Goal: Task Accomplishment & Management: Manage account settings

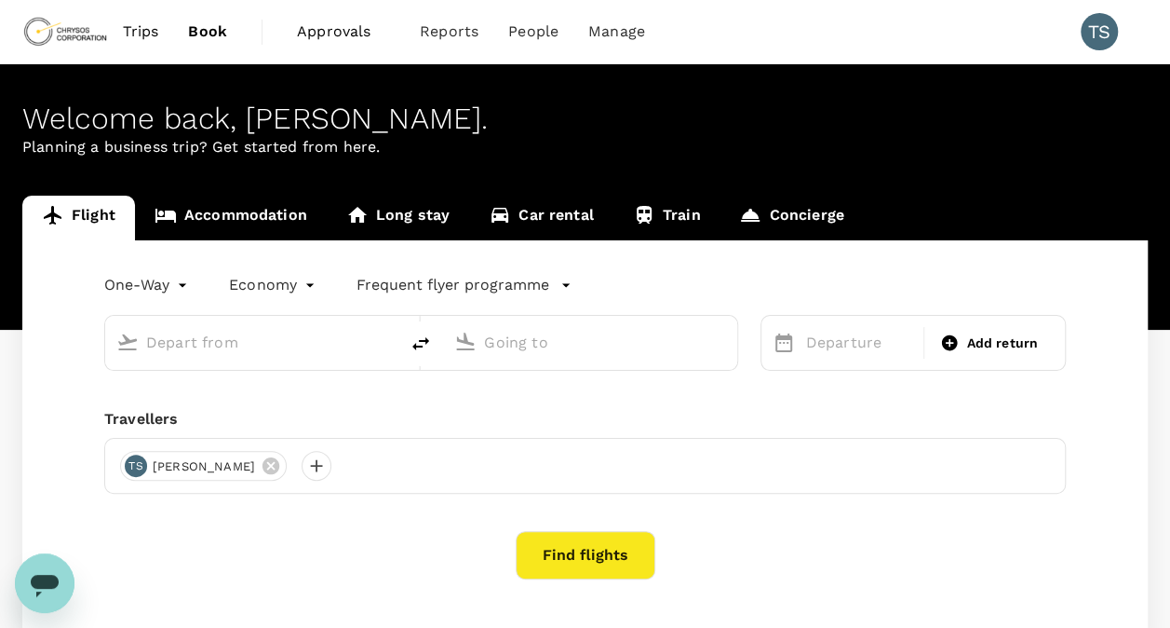
type input "Hannover-Langenhagen (HAJ)"
type input "[GEOGRAPHIC_DATA] ([GEOGRAPHIC_DATA])"
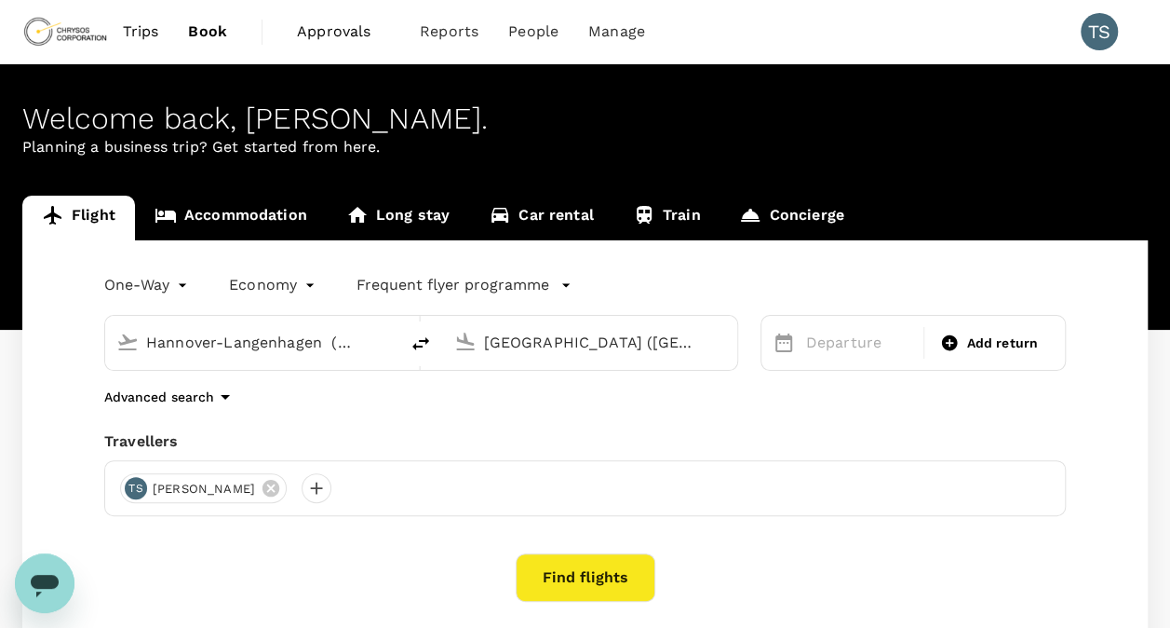
click at [341, 35] on span "Approvals" at bounding box center [343, 31] width 93 height 22
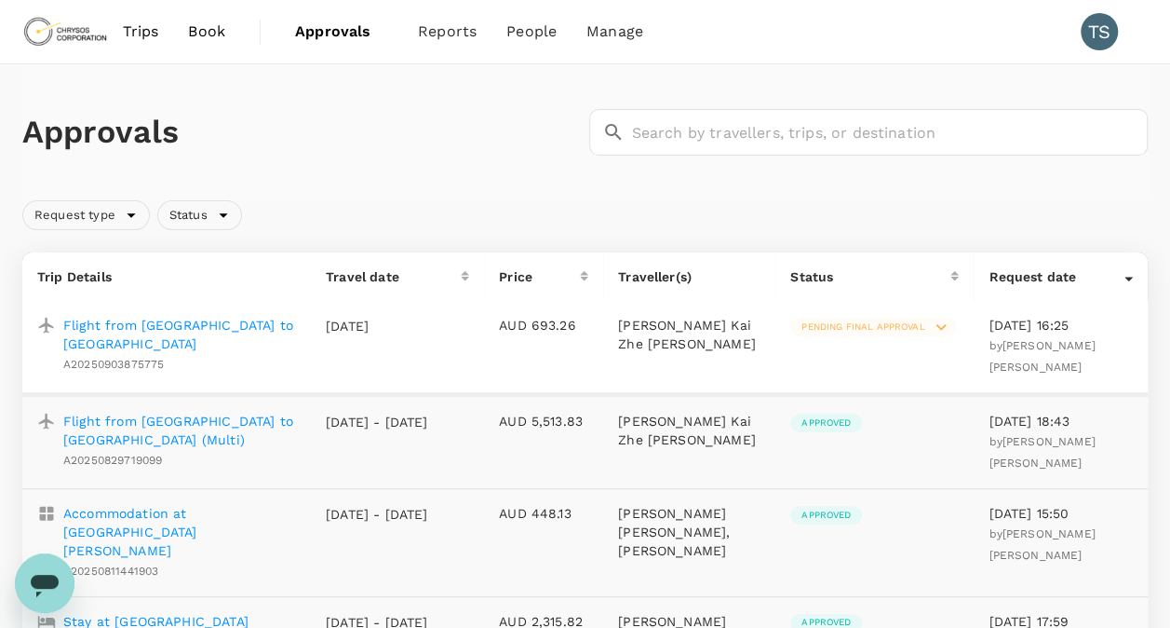
click at [151, 324] on p "Flight from [GEOGRAPHIC_DATA] to [GEOGRAPHIC_DATA]" at bounding box center [179, 334] width 233 height 37
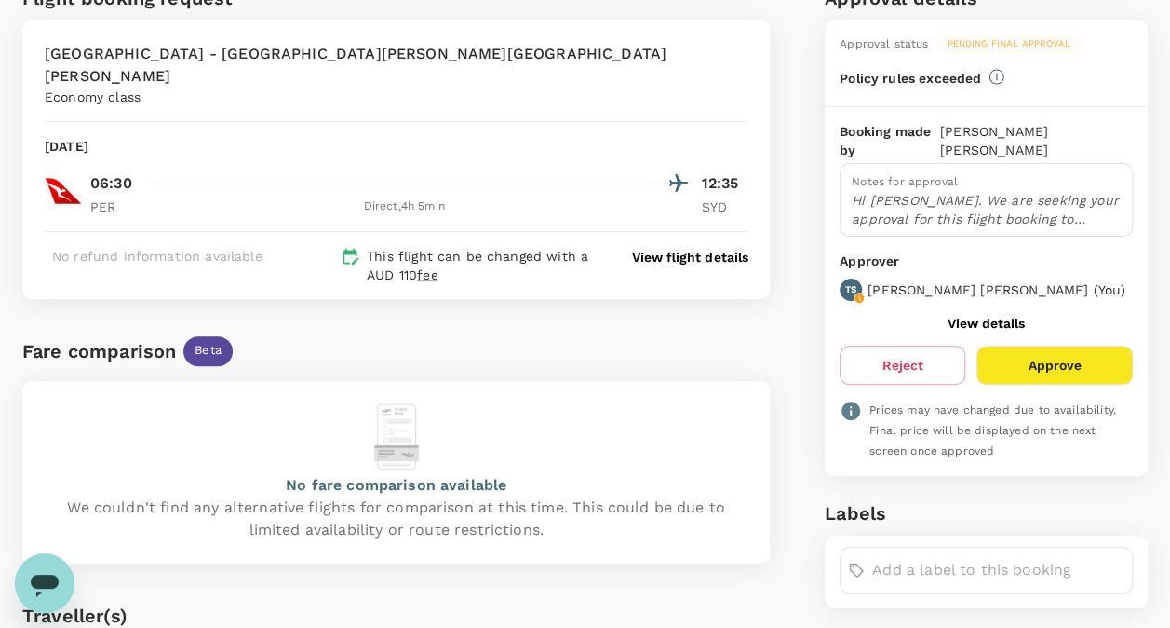
scroll to position [93, 0]
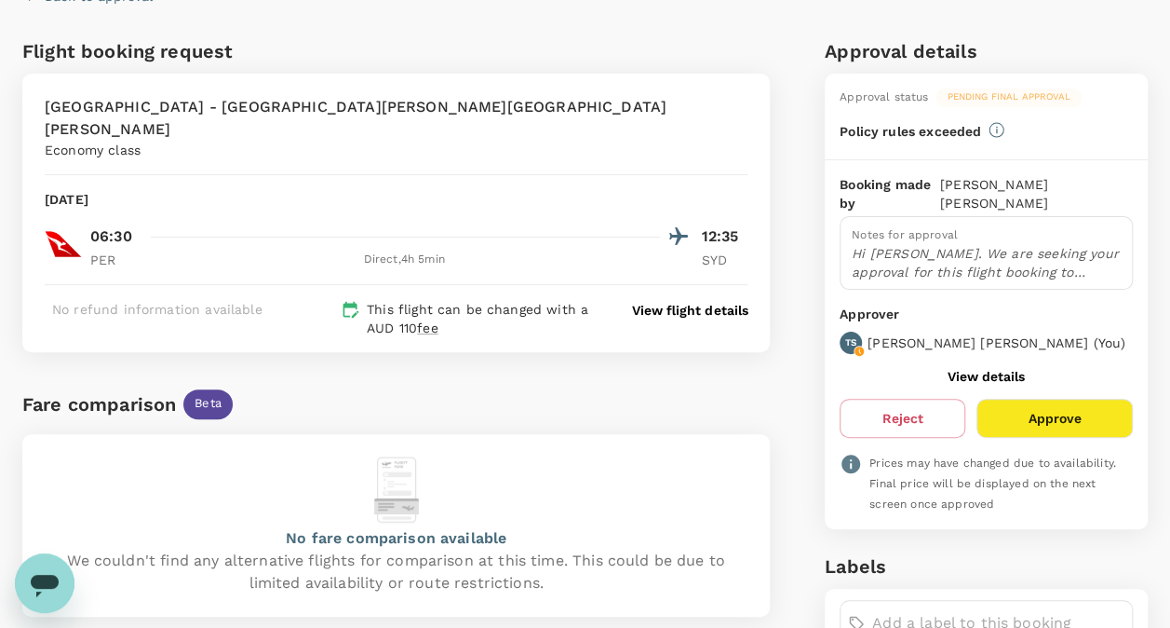
click at [686, 301] on p "View flight details" at bounding box center [689, 310] width 115 height 19
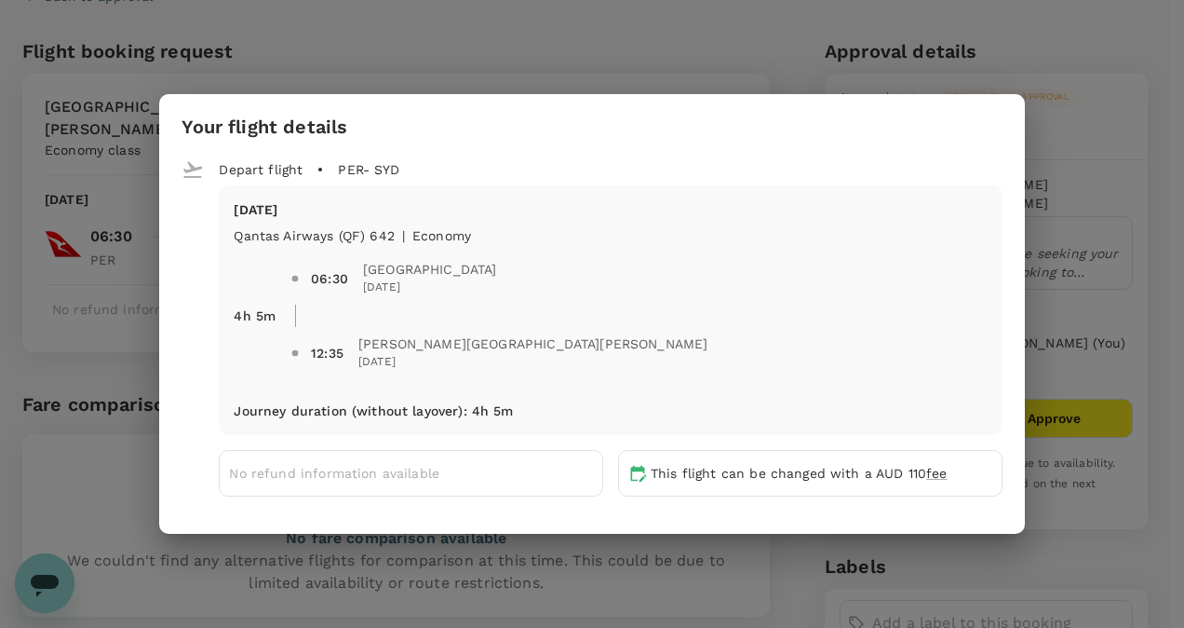
click at [695, 36] on div "Your flight details Depart flight PER - SYD [DATE] Qantas Airways (QF) 642 | ec…" at bounding box center [592, 314] width 1184 height 628
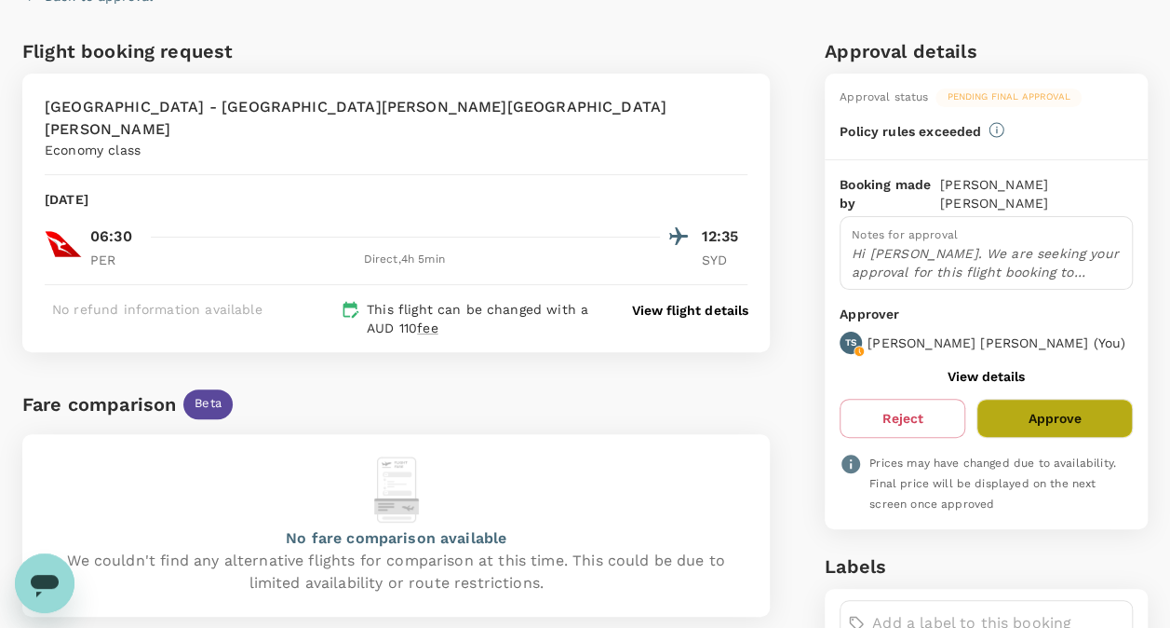
click at [1030, 400] on button "Approve" at bounding box center [1055, 418] width 156 height 39
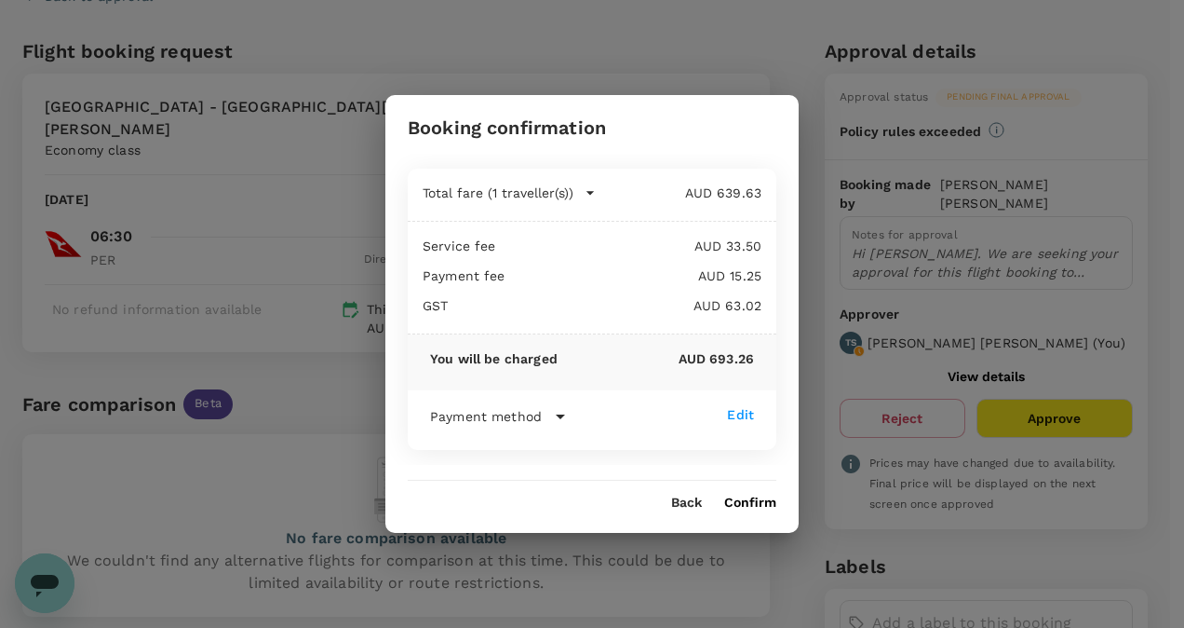
click at [680, 34] on div "Booking confirmation Total fare (1 traveller(s)) AUD 639.63 Air fare AUD 639.63…" at bounding box center [592, 314] width 1184 height 628
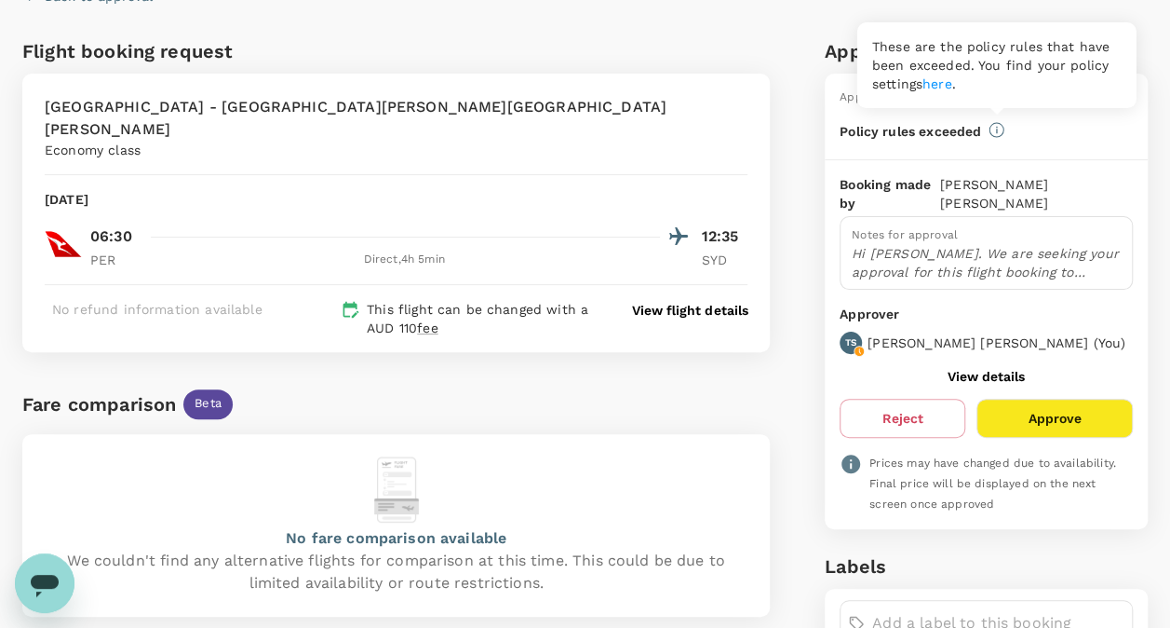
click at [990, 130] on icon at bounding box center [997, 130] width 14 height 14
click at [949, 82] on link "here" at bounding box center [938, 83] width 30 height 15
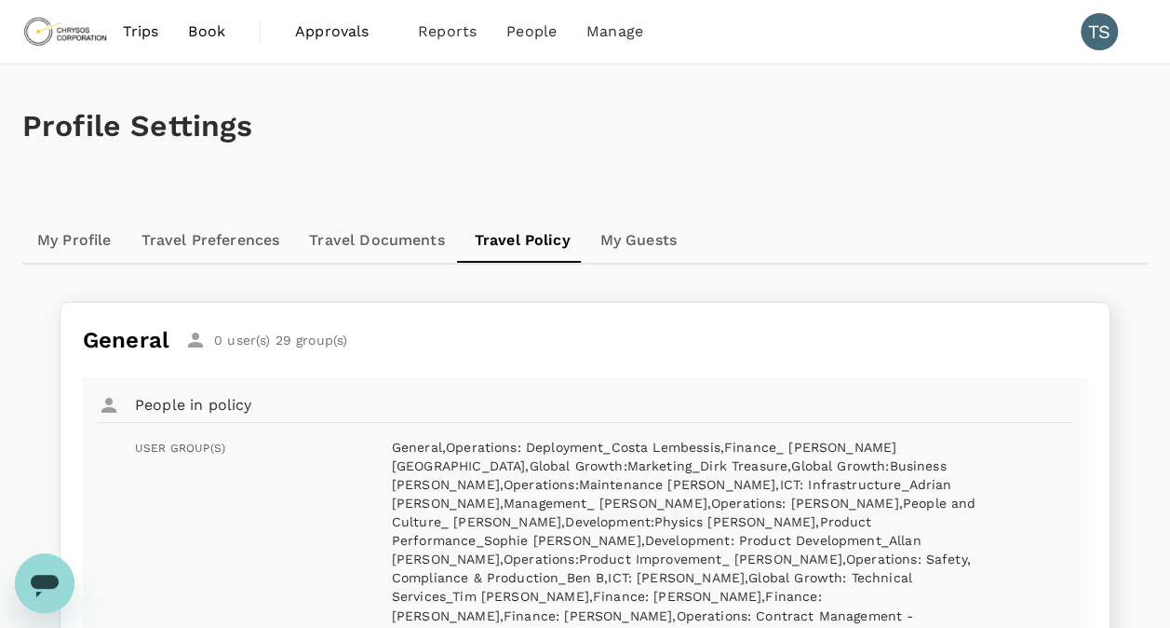
click at [317, 24] on span "Approvals" at bounding box center [341, 31] width 93 height 22
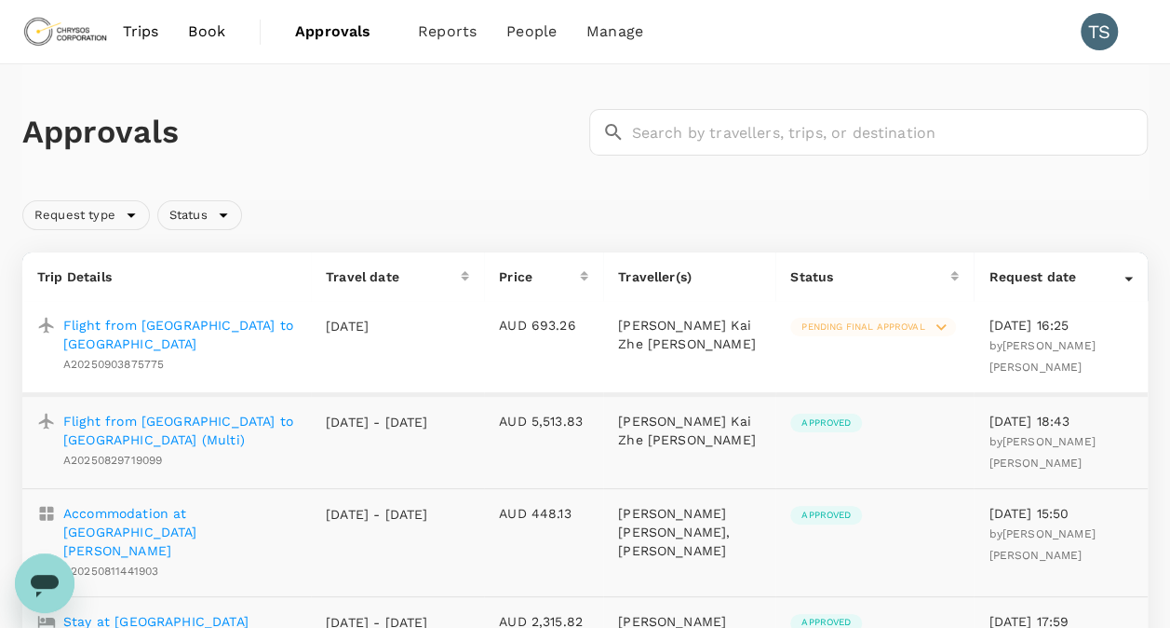
click at [208, 326] on p "Flight from [GEOGRAPHIC_DATA] to [GEOGRAPHIC_DATA]" at bounding box center [179, 334] width 233 height 37
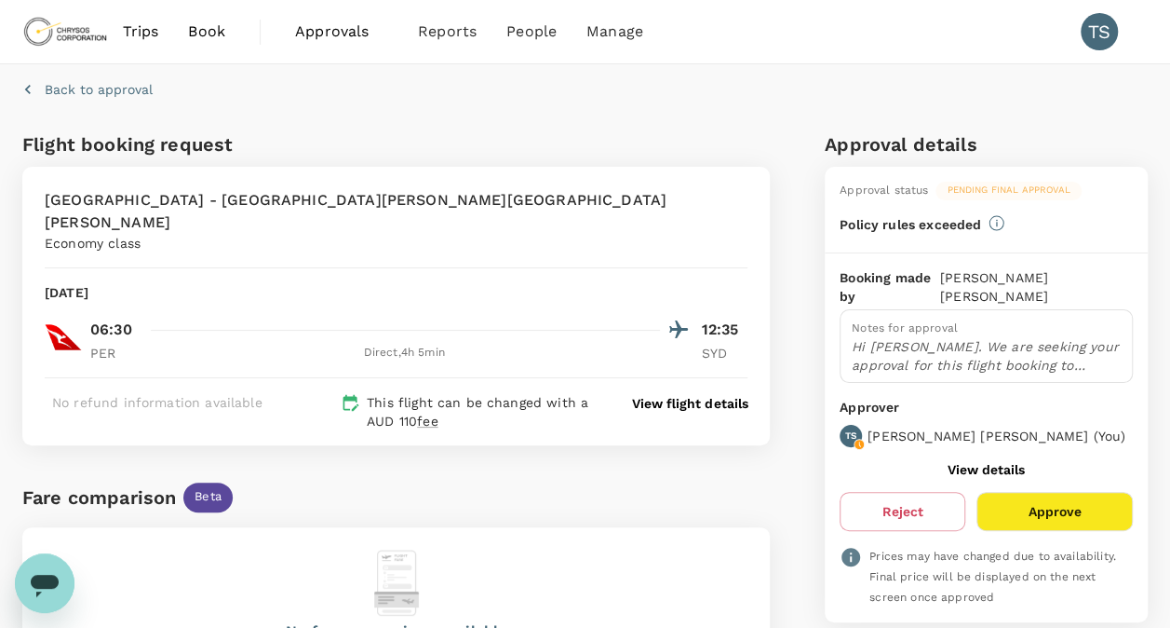
click at [1040, 492] on button "Approve" at bounding box center [1055, 511] width 156 height 39
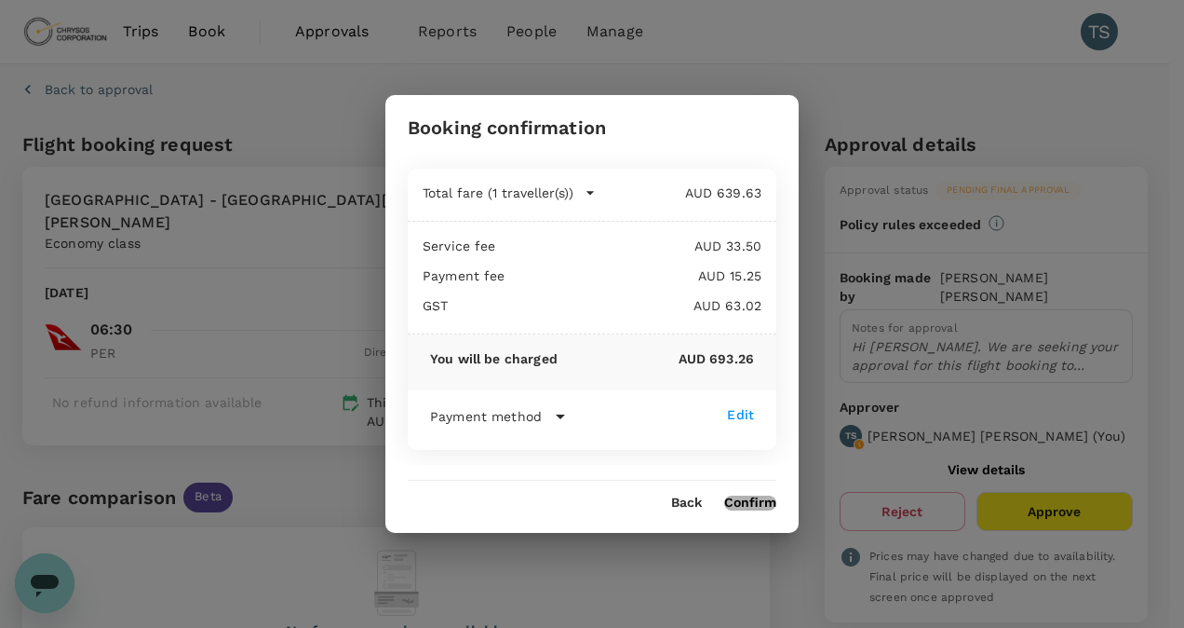
click at [751, 499] on button "Confirm" at bounding box center [750, 502] width 52 height 15
